Goal: Transaction & Acquisition: Book appointment/travel/reservation

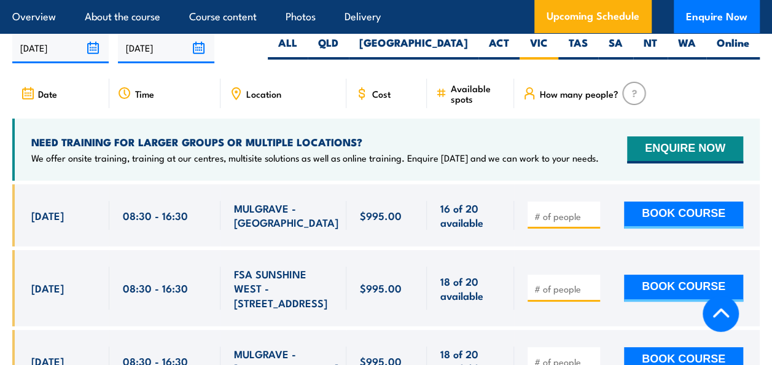
scroll to position [2206, 0]
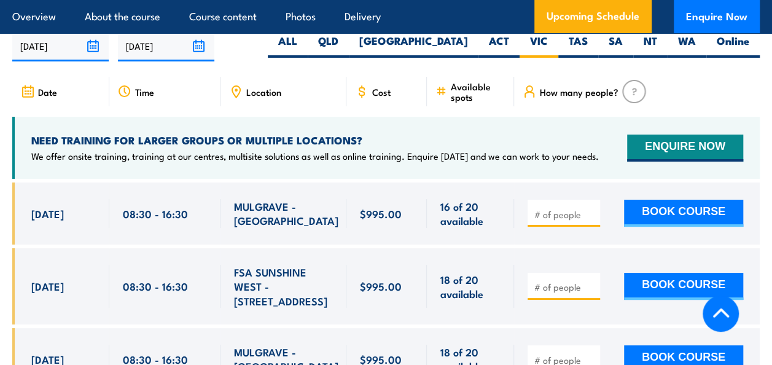
click at [550, 273] on div at bounding box center [564, 286] width 72 height 27
click at [550, 281] on input "number" at bounding box center [565, 287] width 61 height 12
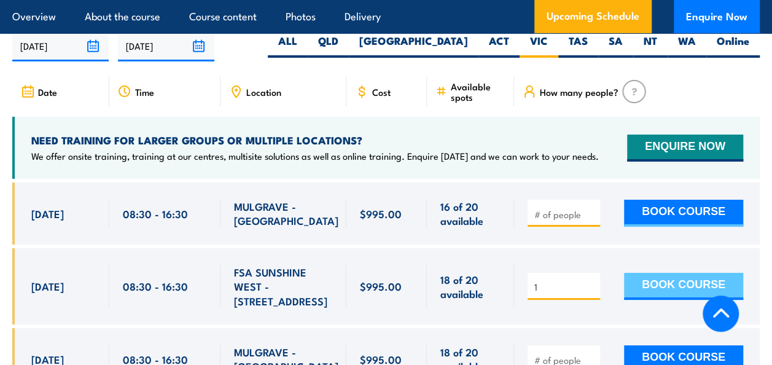
type input "1"
click at [650, 273] on button "BOOK COURSE" at bounding box center [683, 286] width 119 height 27
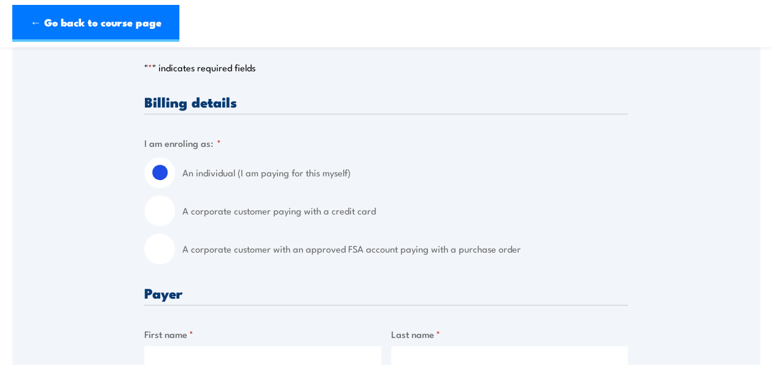
scroll to position [273, 0]
click at [166, 252] on input "A corporate customer with an approved FSA account paying with a purchase order" at bounding box center [159, 248] width 31 height 31
radio input "true"
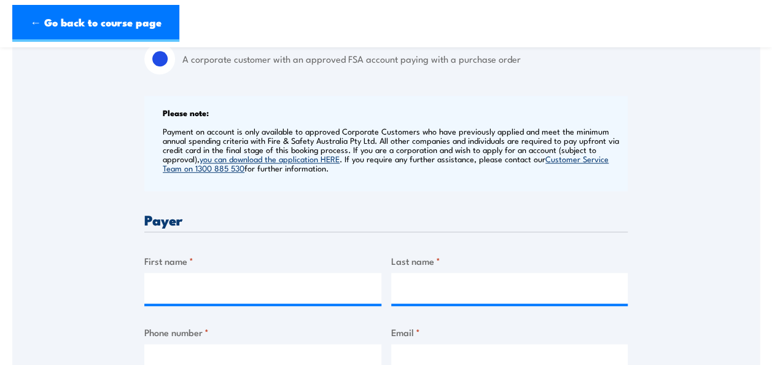
scroll to position [464, 0]
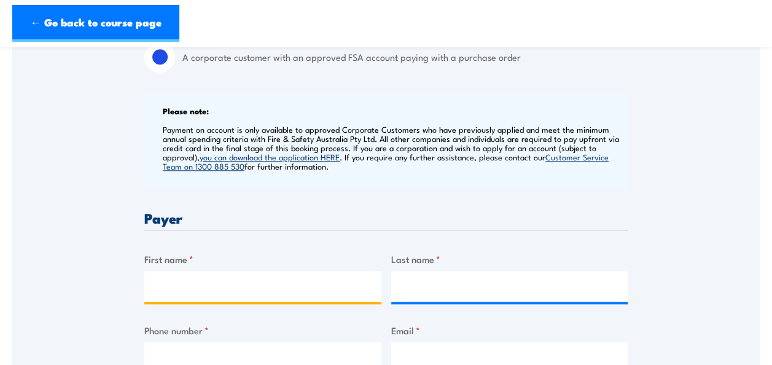
click at [175, 288] on input "First name *" at bounding box center [262, 286] width 237 height 31
type input "[PERSON_NAME]"
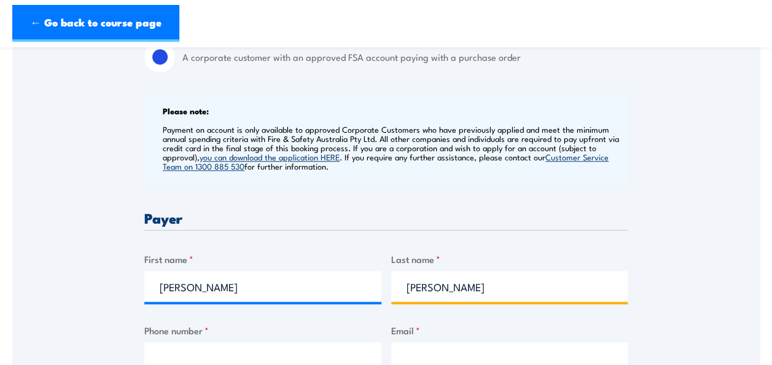
type input "[PERSON_NAME]"
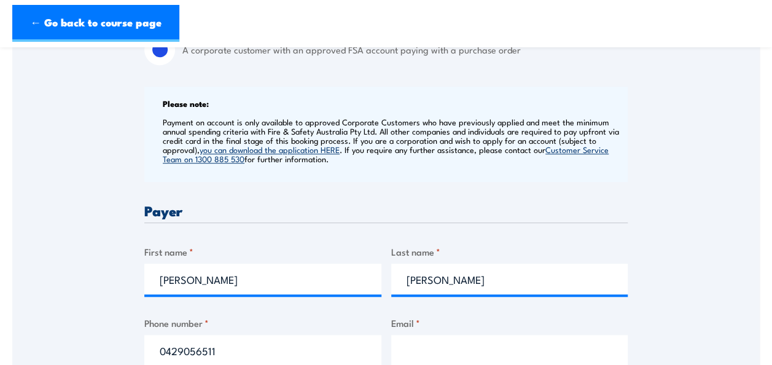
type input "0429056511"
click at [404, 349] on input "Email *" at bounding box center [509, 350] width 237 height 31
type input "[PERSON_NAME][EMAIL_ADDRESS][PERSON_NAME][DOMAIN_NAME]"
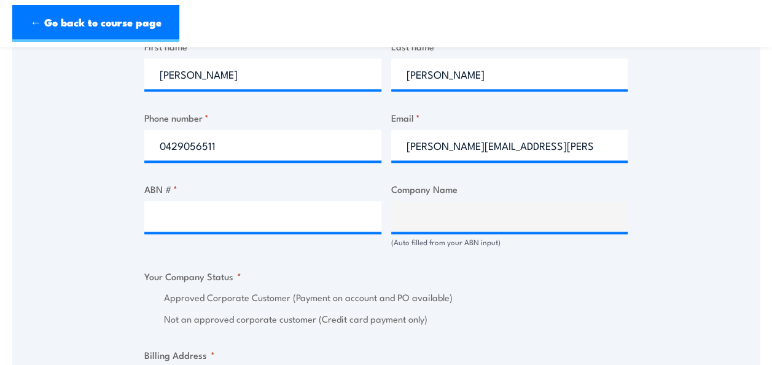
scroll to position [683, 0]
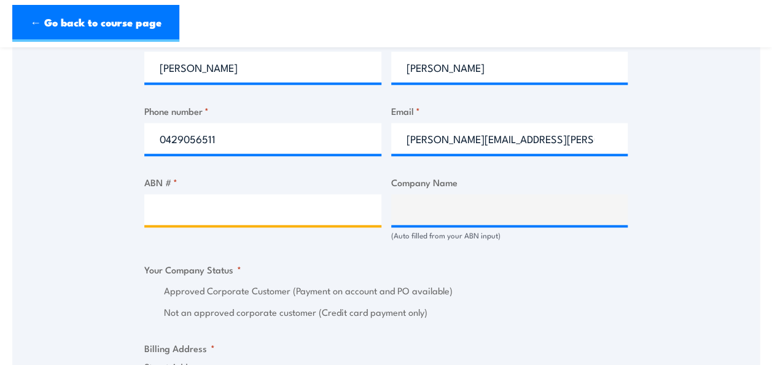
click at [295, 216] on input "ABN # *" at bounding box center [262, 209] width 237 height 31
paste input "39 221 374 139"
type input "39 221 374 139"
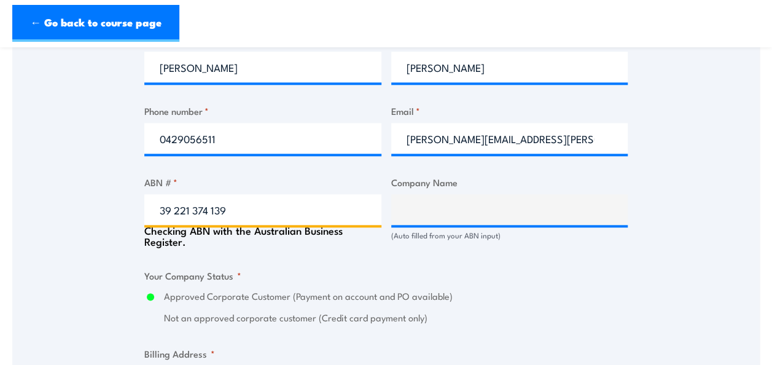
type input "Northern Schools Early Years Cluster Inc."
radio input "true"
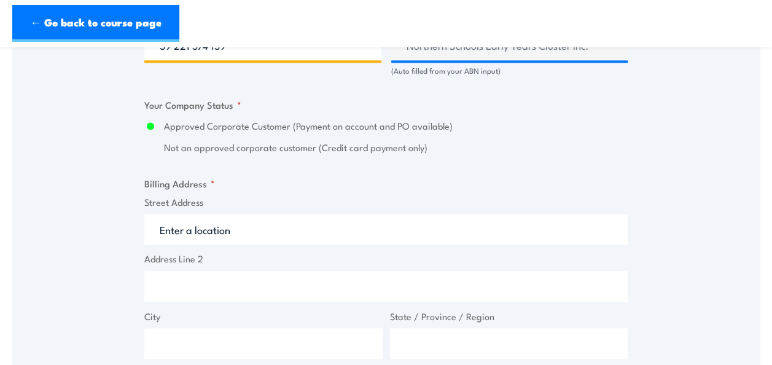
scroll to position [854, 0]
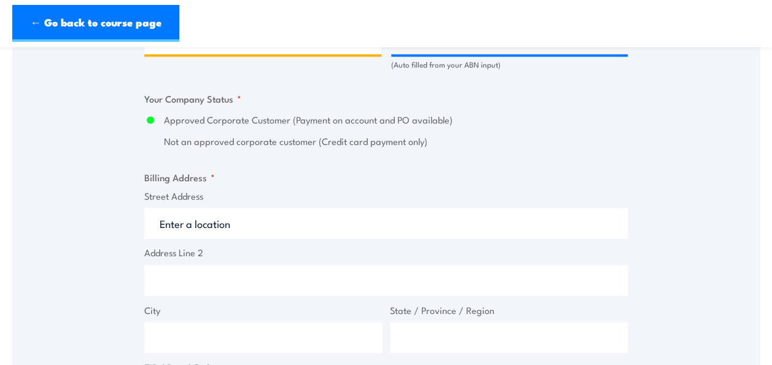
type input "39 221 374 139"
click at [246, 222] on input "Street Address" at bounding box center [386, 223] width 484 height 31
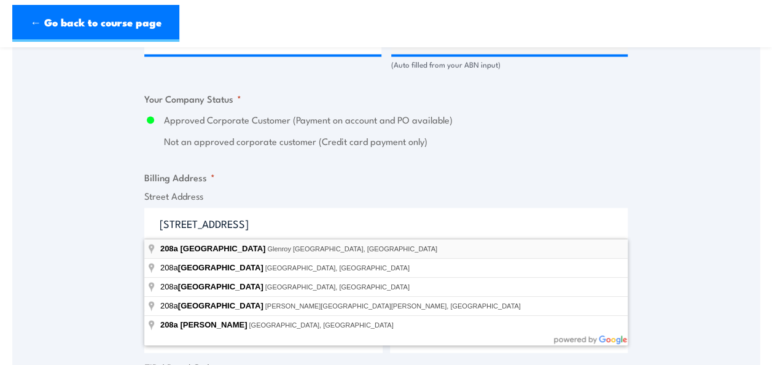
type input "[STREET_ADDRESS]"
type input "Glenroy"
type input "Victoria"
type input "3046"
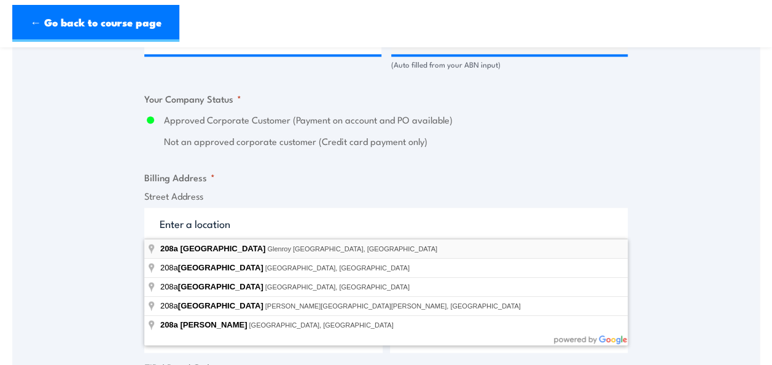
select select "[GEOGRAPHIC_DATA]"
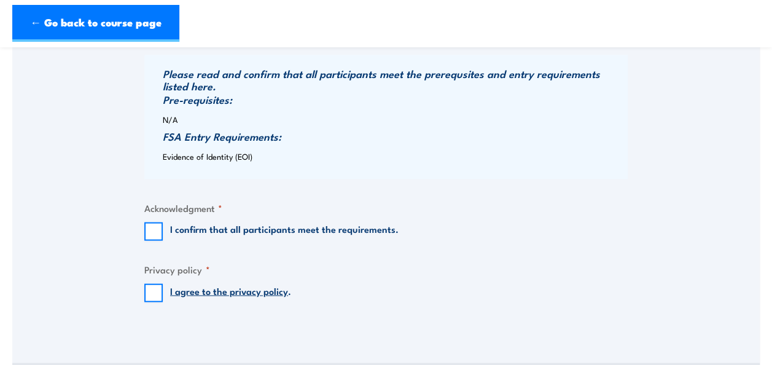
scroll to position [1304, 0]
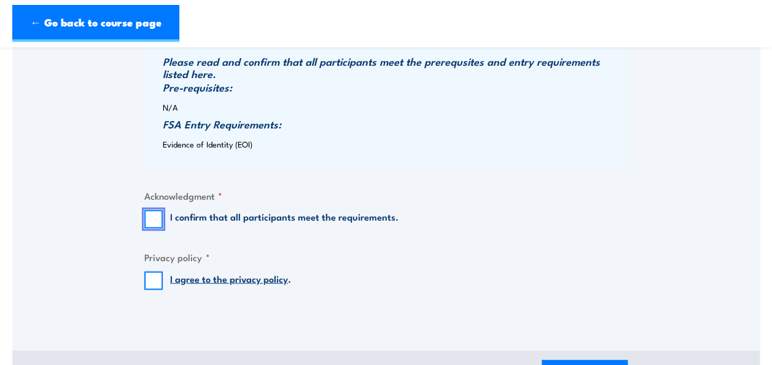
click at [152, 218] on input "I confirm that all participants meet the requirements." at bounding box center [153, 219] width 18 height 18
checkbox input "true"
click at [159, 286] on input "I agree to the privacy policy ." at bounding box center [153, 281] width 18 height 18
checkbox input "true"
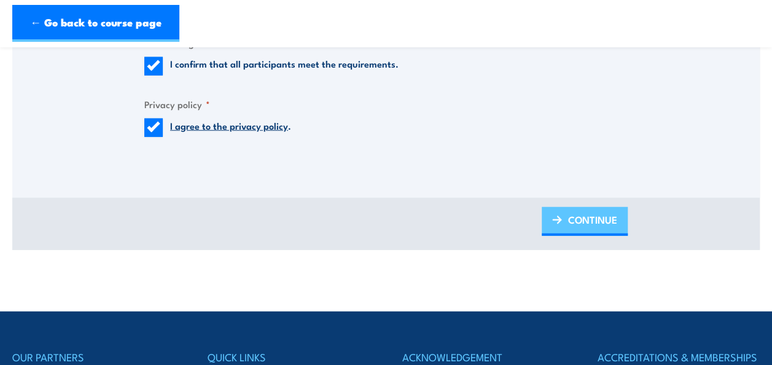
click at [603, 230] on span "CONTINUE" at bounding box center [592, 219] width 49 height 33
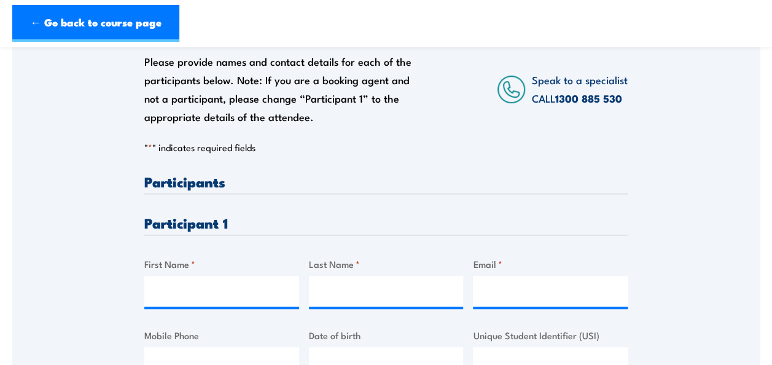
scroll to position [230, 0]
click at [234, 292] on input "First Name *" at bounding box center [221, 290] width 155 height 31
type input "[PERSON_NAME]"
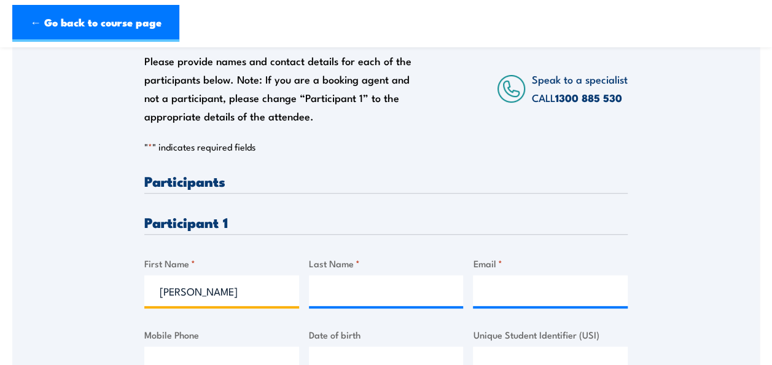
type input "[PERSON_NAME]"
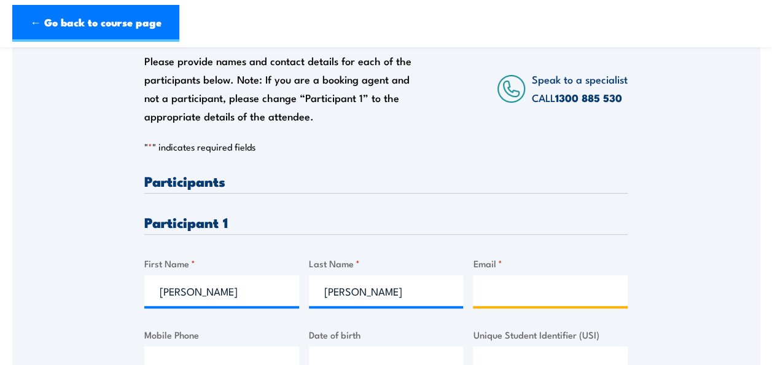
type input "[PERSON_NAME][EMAIL_ADDRESS][PERSON_NAME][DOMAIN_NAME]"
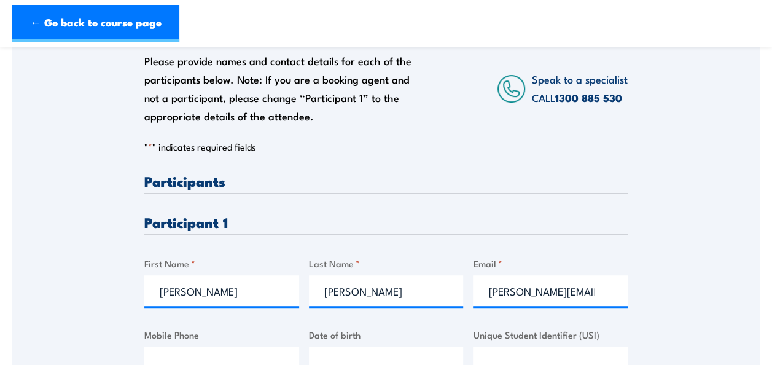
type input "0429056511"
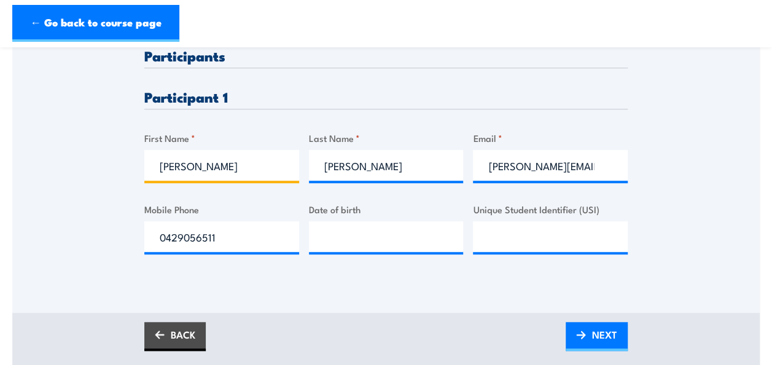
scroll to position [357, 0]
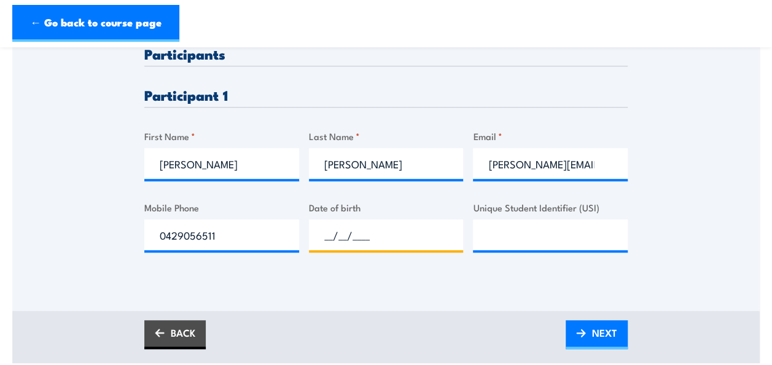
click at [375, 225] on input "__/__/____" at bounding box center [386, 234] width 155 height 31
type input "[DATE]"
click at [476, 293] on div "Please provide names and contact details for each of the participants below. No…" at bounding box center [386, 95] width 748 height 429
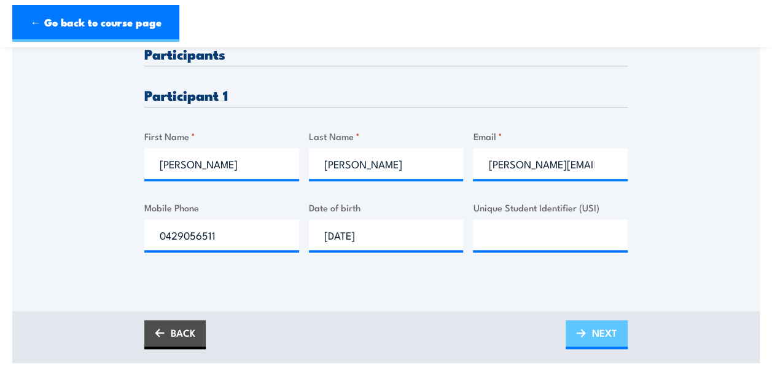
click at [595, 329] on span "NEXT" at bounding box center [604, 332] width 25 height 33
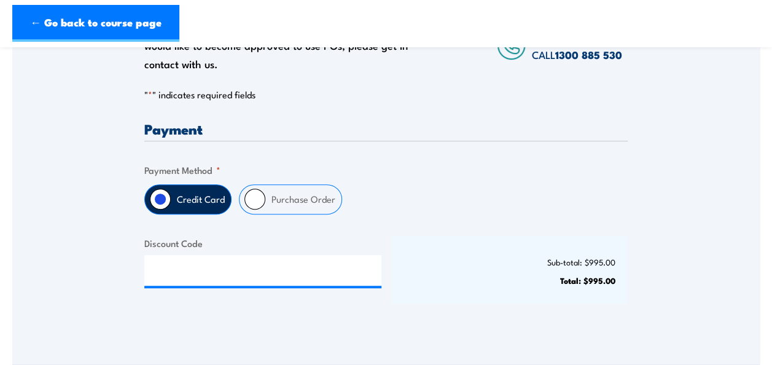
scroll to position [273, 0]
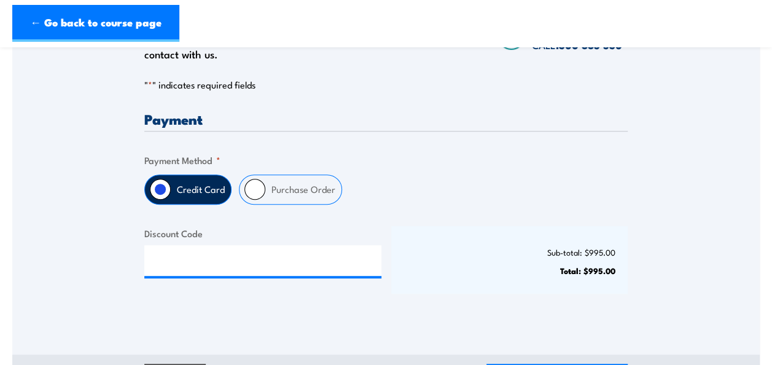
click at [257, 186] on input "Purchase Order" at bounding box center [255, 189] width 21 height 21
radio input "true"
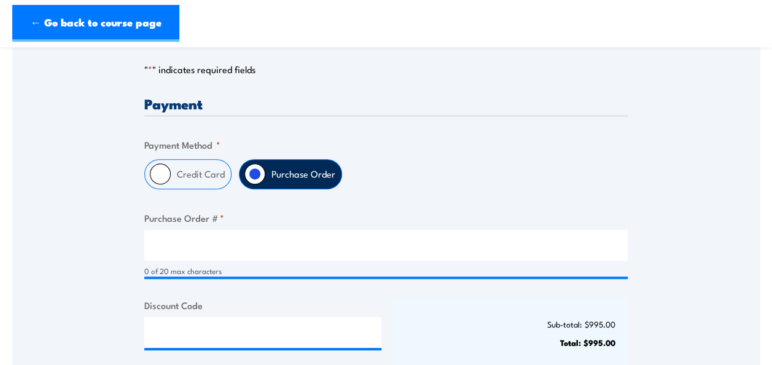
scroll to position [288, 0]
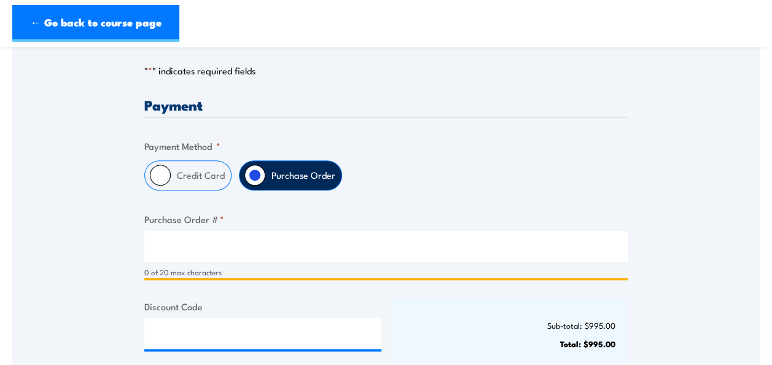
click at [349, 246] on input "Purchase Order # *" at bounding box center [386, 246] width 484 height 31
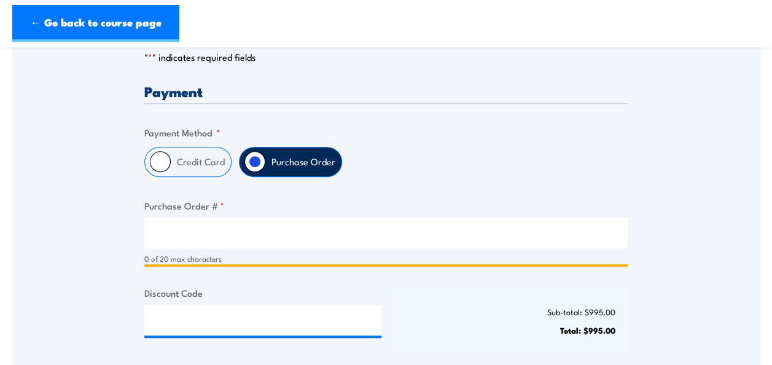
scroll to position [300, 0]
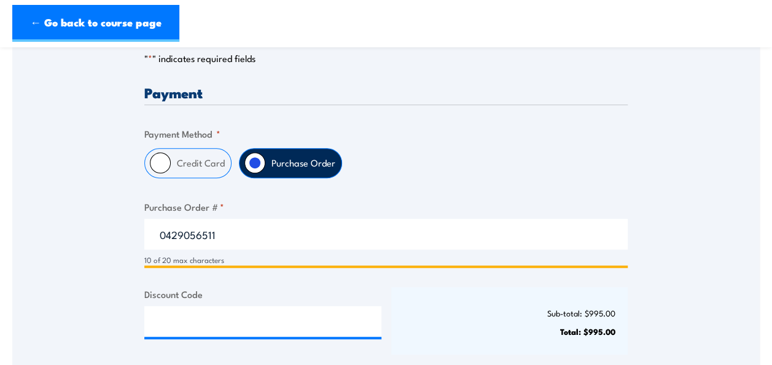
drag, startPoint x: 297, startPoint y: 243, endPoint x: 146, endPoint y: 240, distance: 151.8
click at [146, 240] on input "0429056511" at bounding box center [386, 234] width 484 height 31
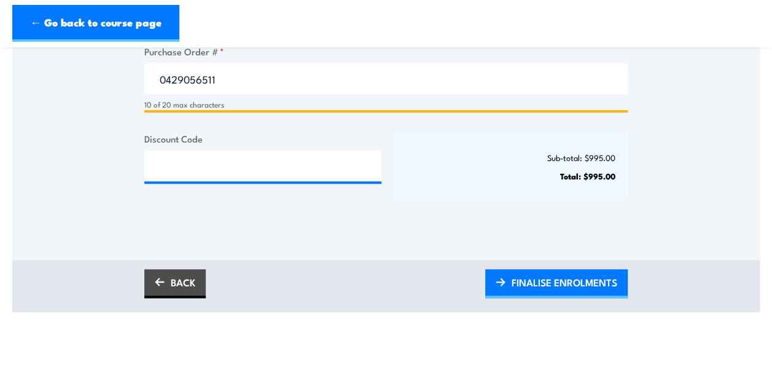
scroll to position [464, 0]
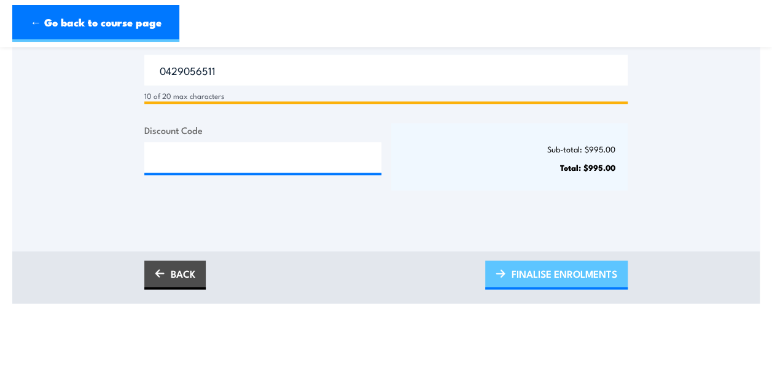
type input "0429056511"
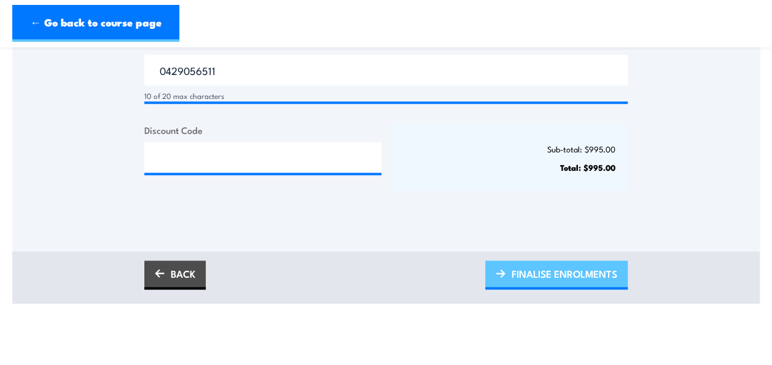
click at [519, 272] on span "FINALISE ENROLMENTS" at bounding box center [565, 273] width 106 height 33
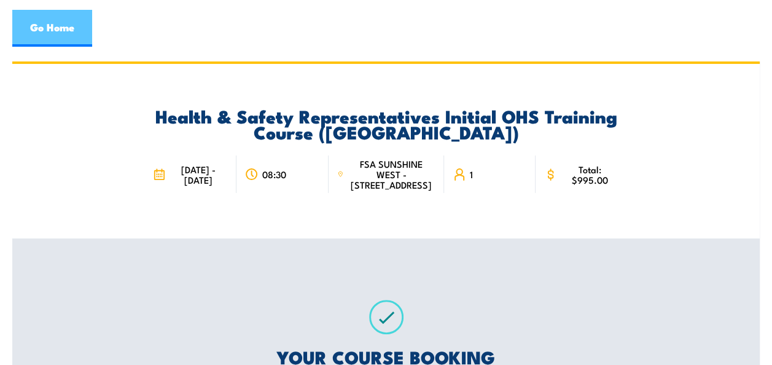
click at [52, 31] on link "Go Home" at bounding box center [52, 28] width 80 height 37
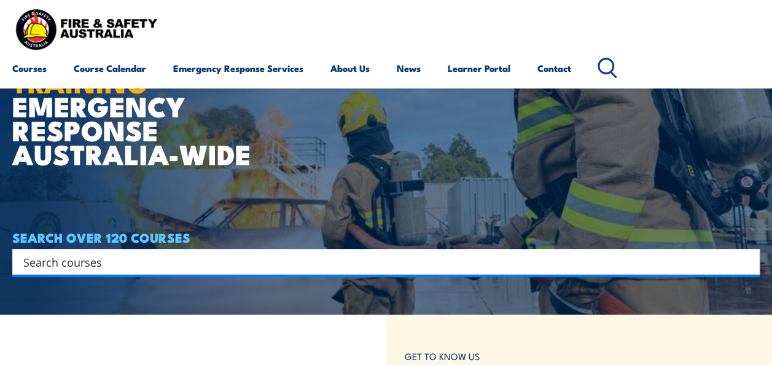
scroll to position [50, 0]
